Goal: Ask a question

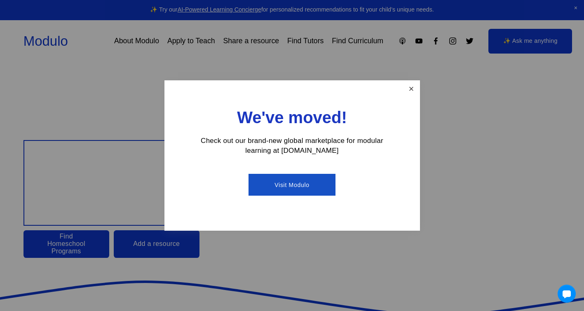
click at [412, 87] on link "Close" at bounding box center [411, 89] width 14 height 14
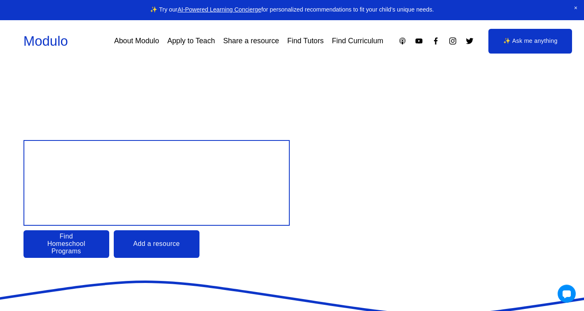
click at [139, 40] on link "About Modulo" at bounding box center [136, 41] width 45 height 14
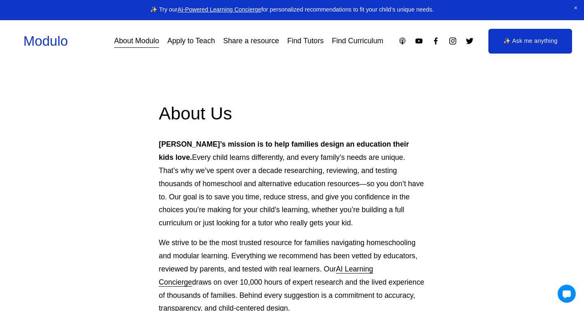
click at [186, 40] on link "Apply to Teach" at bounding box center [191, 41] width 48 height 14
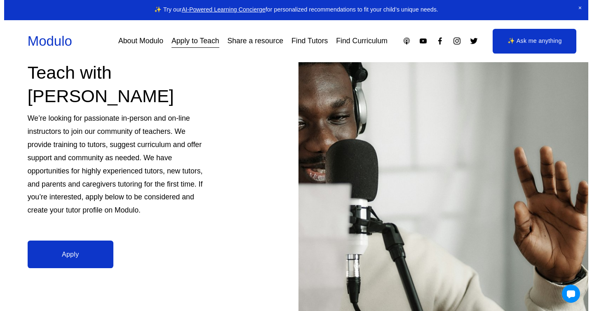
scroll to position [99, 0]
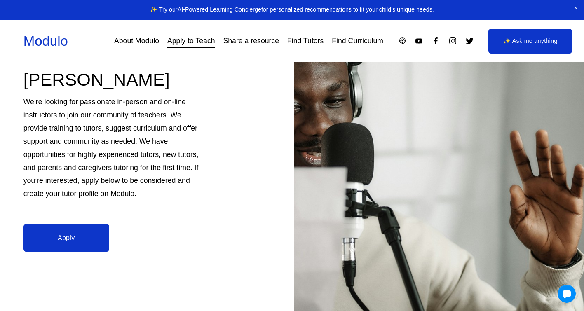
click at [61, 234] on link "Apply" at bounding box center [67, 238] width 86 height 28
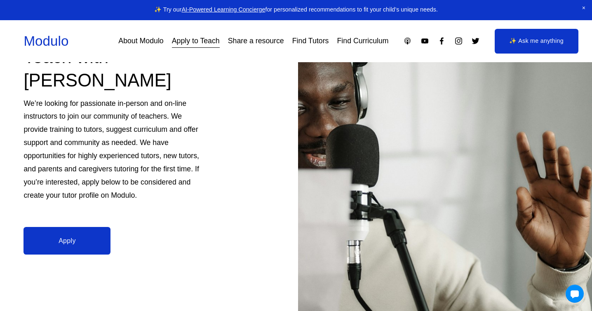
click at [515, 42] on link "✨ Ask me anything" at bounding box center [537, 41] width 84 height 25
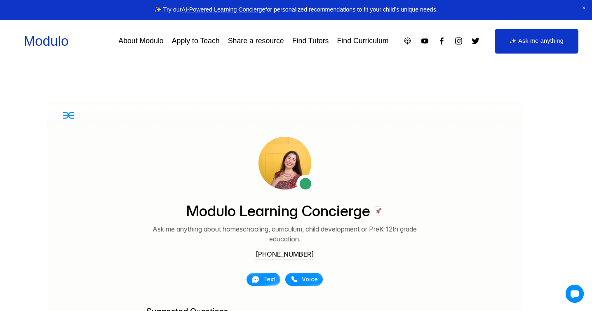
click at [261, 278] on div "Text" at bounding box center [263, 279] width 24 height 8
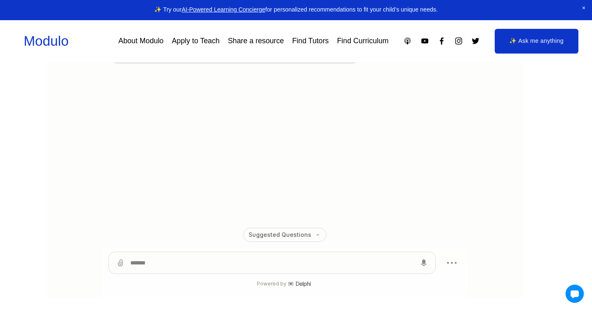
scroll to position [135, 0]
click at [268, 258] on textarea at bounding box center [272, 262] width 284 height 21
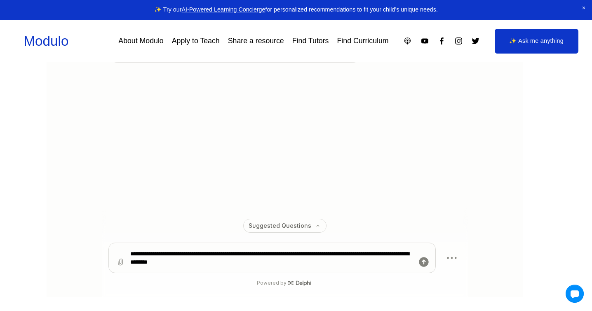
type textarea "**********"
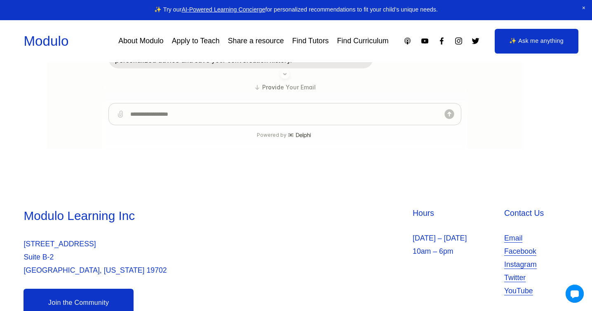
scroll to position [288, 0]
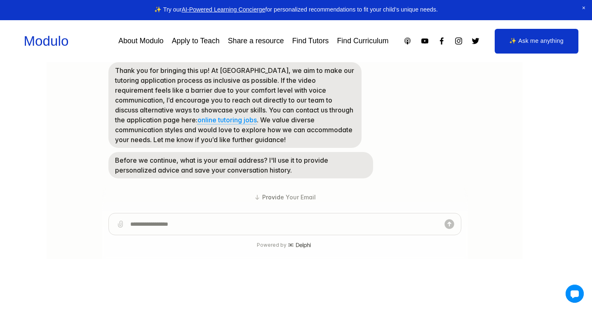
scroll to position [156, 0]
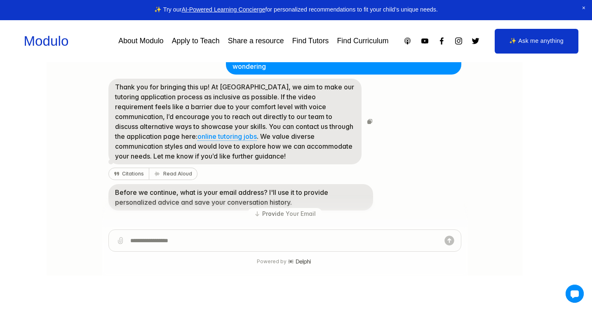
click at [197, 137] on link "online tutoring jobs" at bounding box center [226, 137] width 59 height 9
